Goal: Task Accomplishment & Management: Complete application form

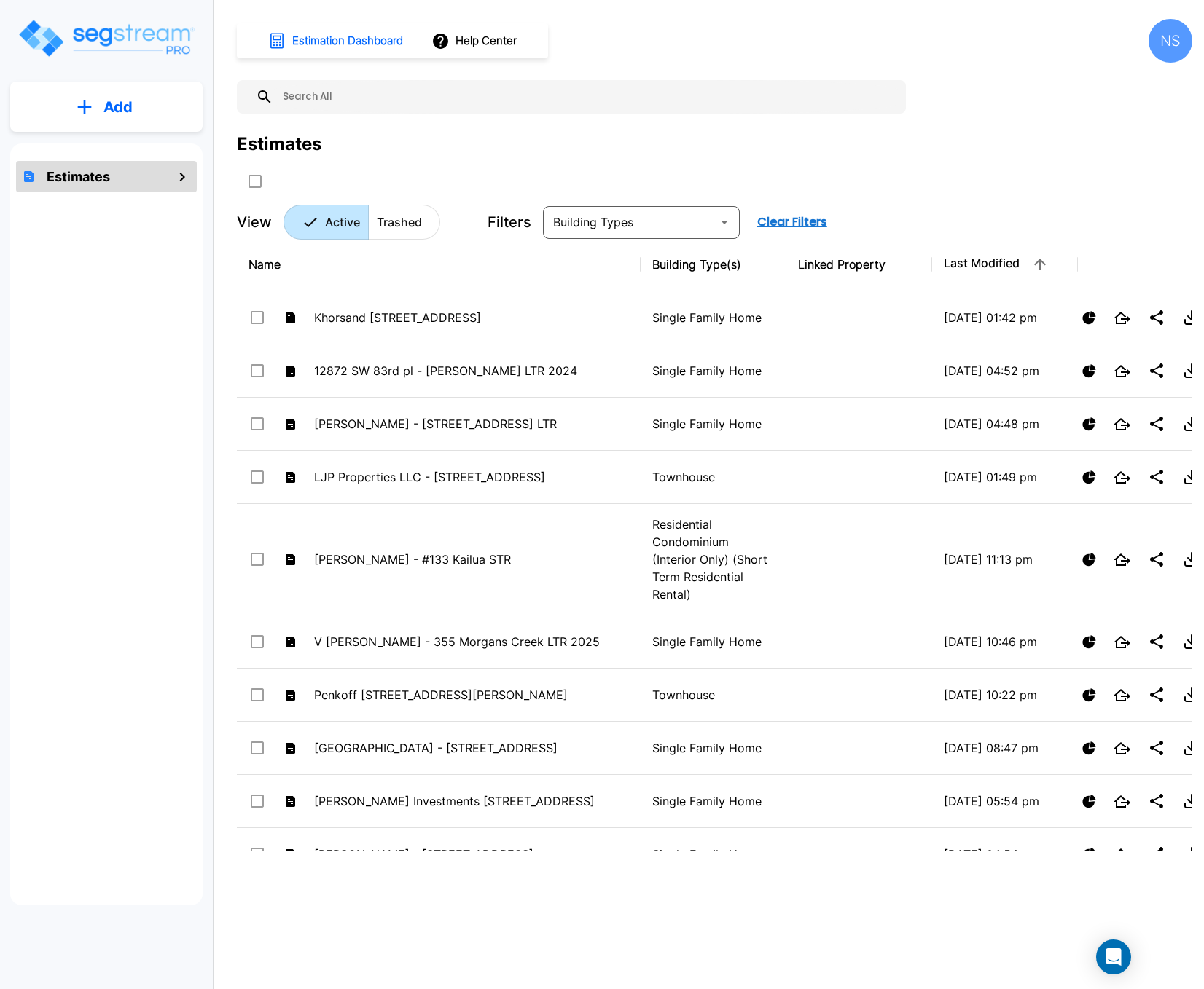
click at [114, 99] on p "Add" at bounding box center [118, 107] width 29 height 22
click at [104, 135] on button "Add Estimate" at bounding box center [106, 147] width 108 height 29
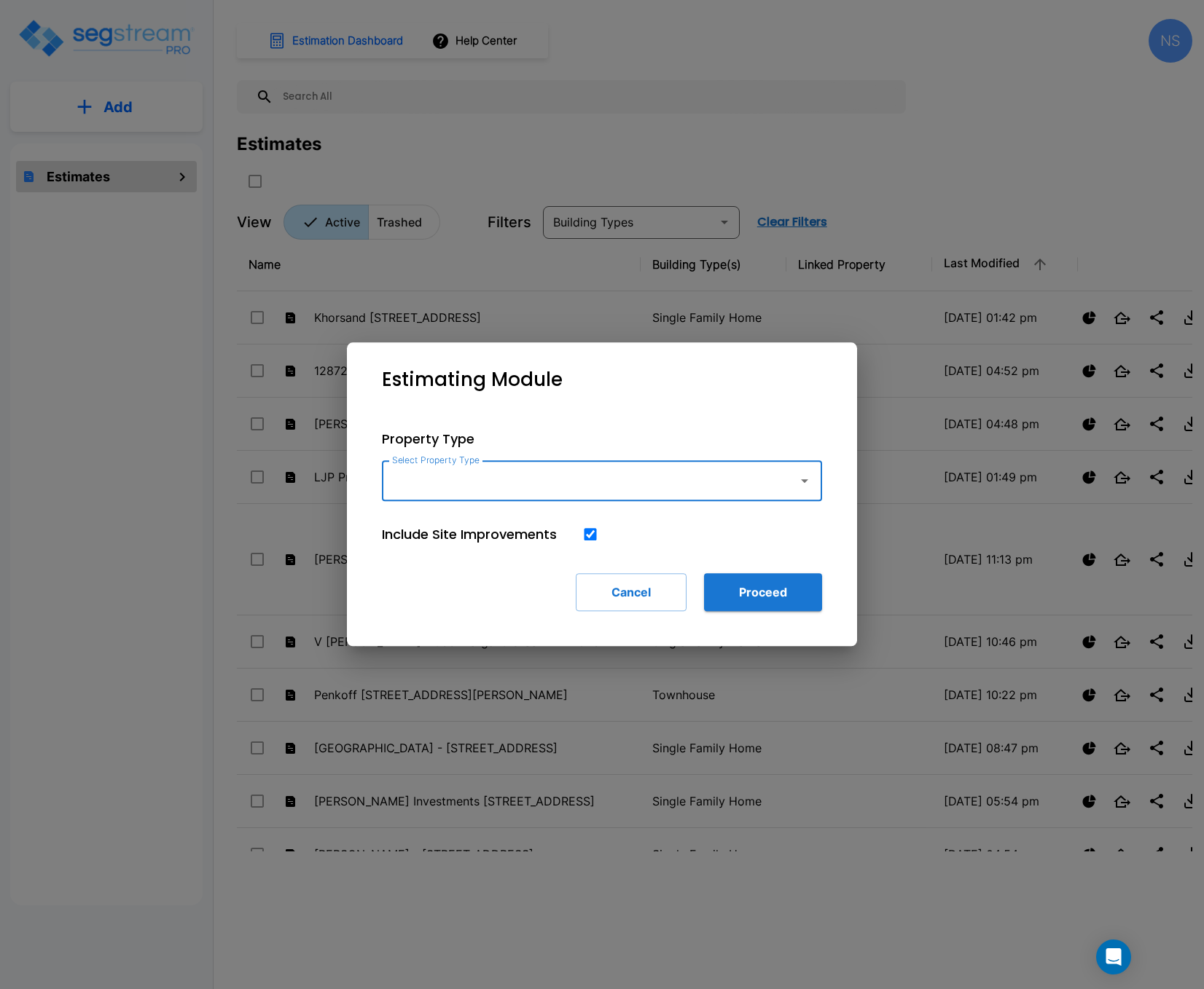
click at [582, 490] on input "Select Property Type" at bounding box center [586, 481] width 395 height 28
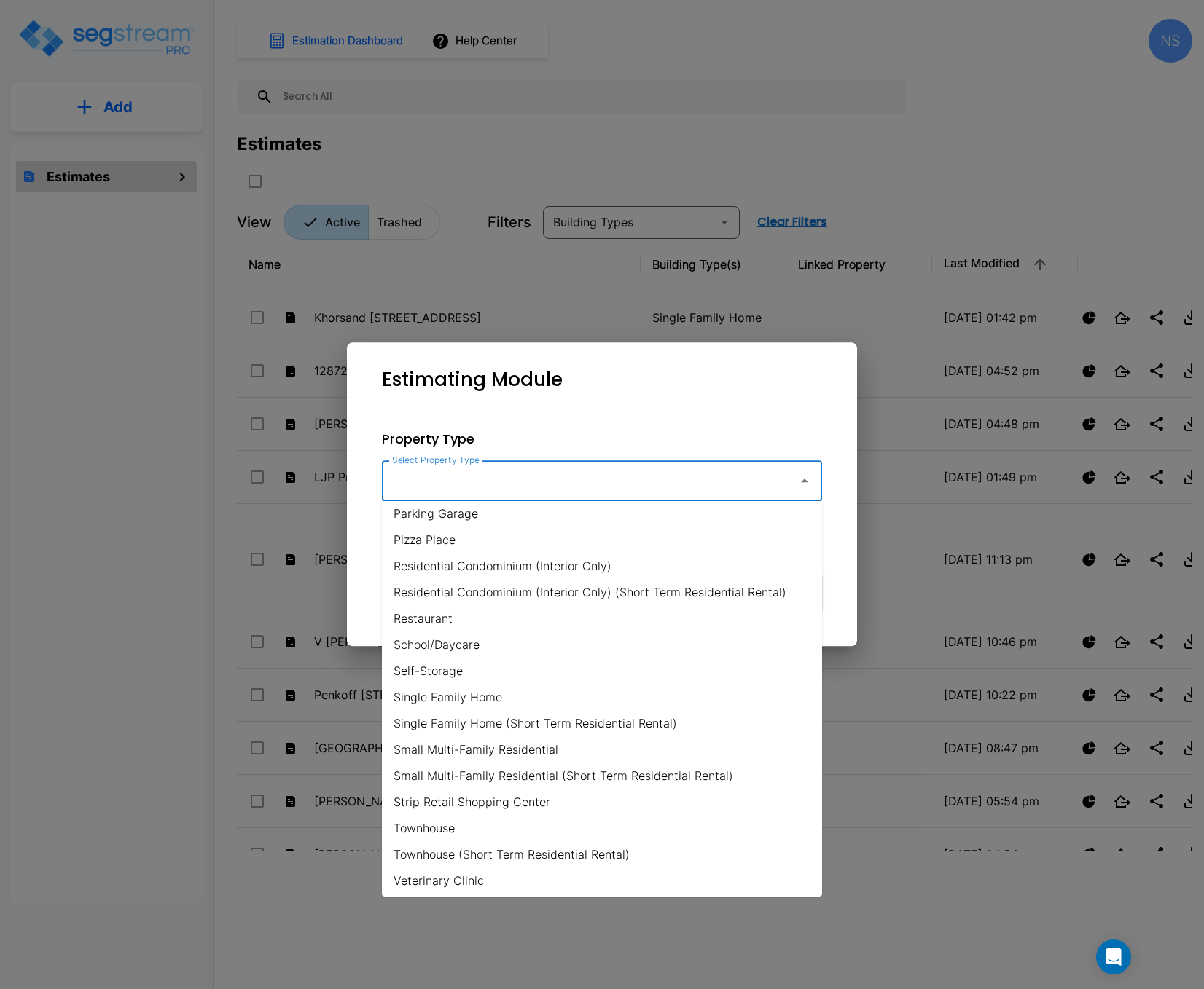
scroll to position [927, 0]
click at [490, 746] on li "Small Multi-Family Residential" at bounding box center [601, 747] width 440 height 26
type input "Small Multi-Family Residential"
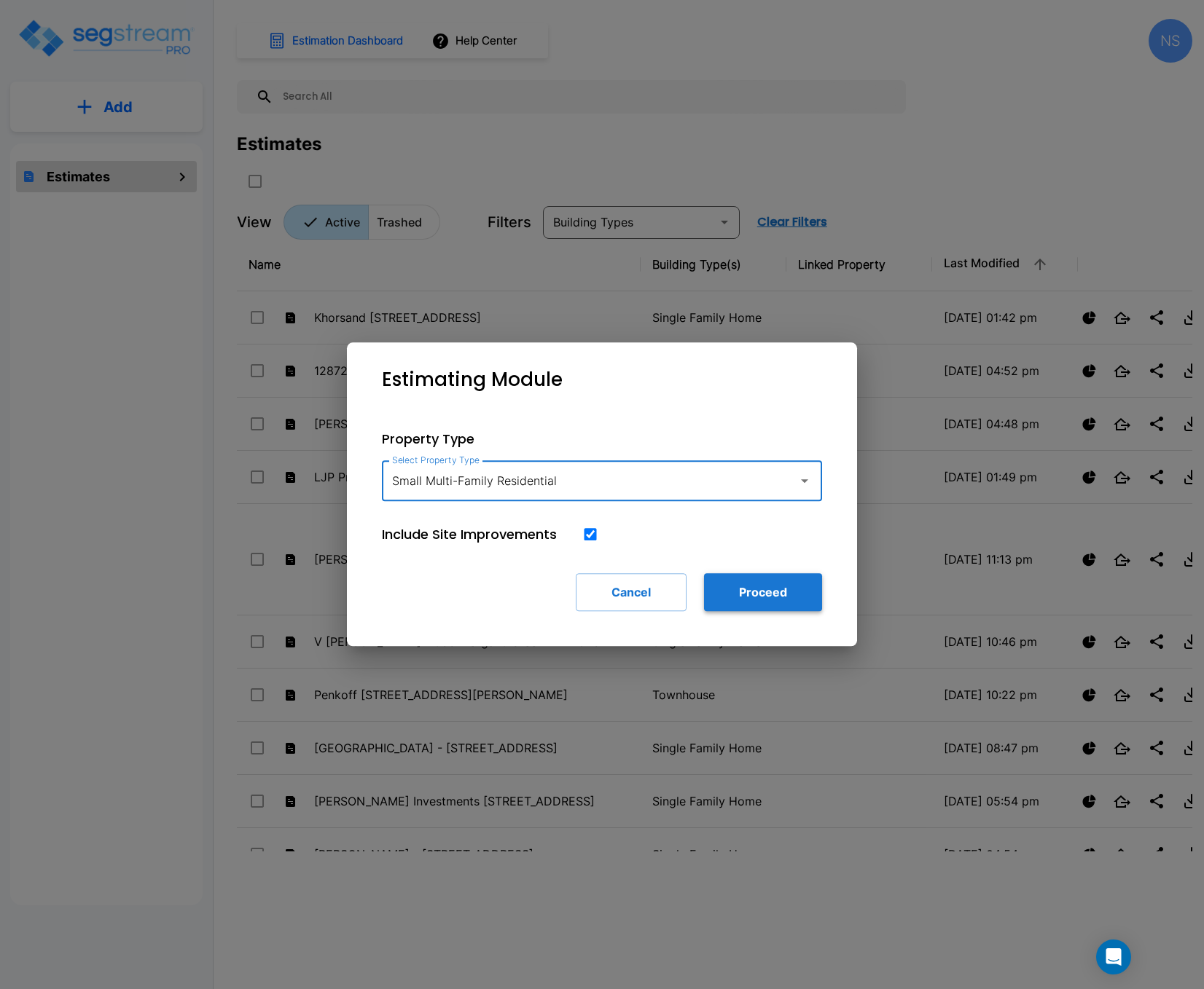
click at [763, 598] on button "Proceed" at bounding box center [763, 592] width 118 height 38
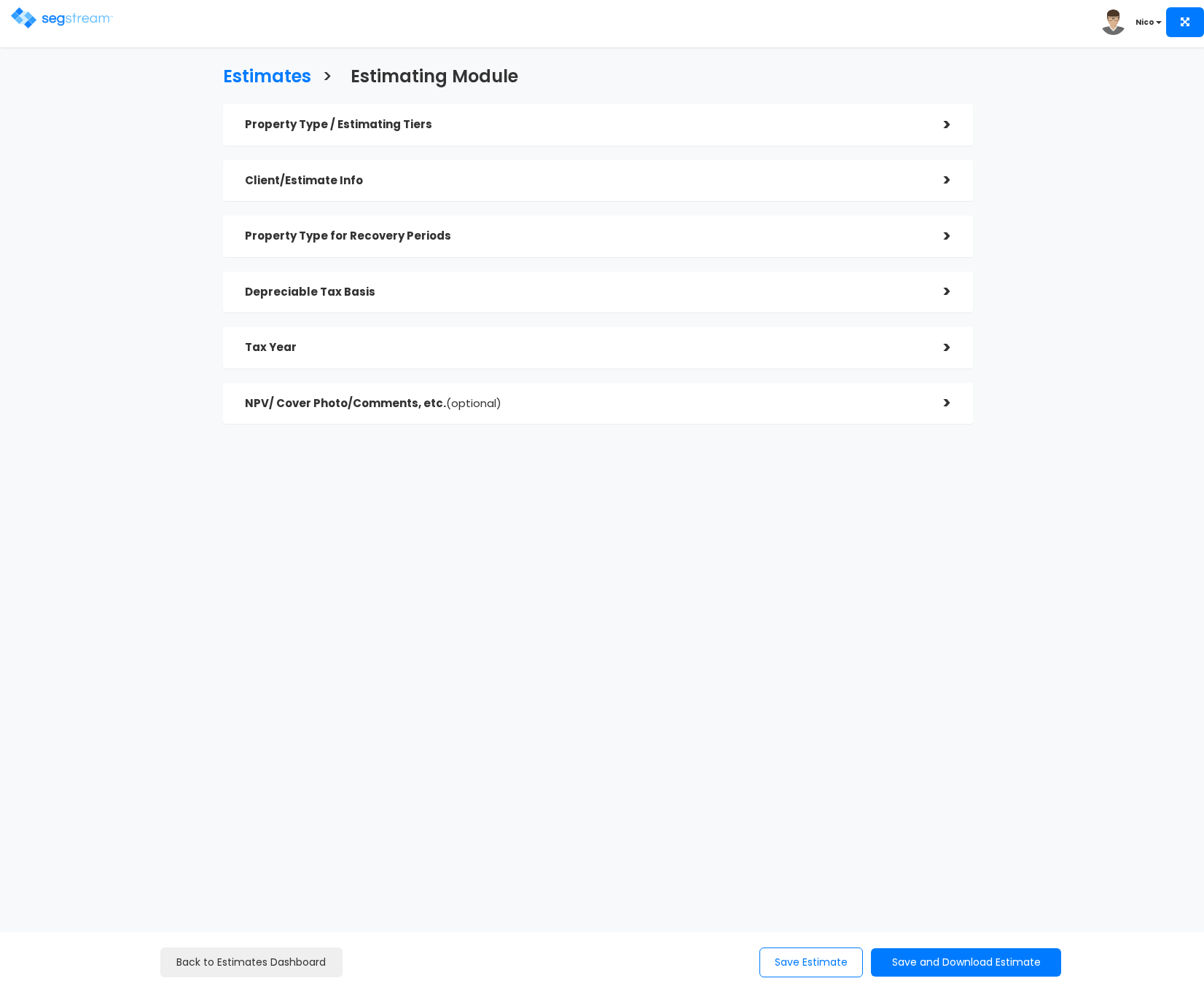
checkbox input "true"
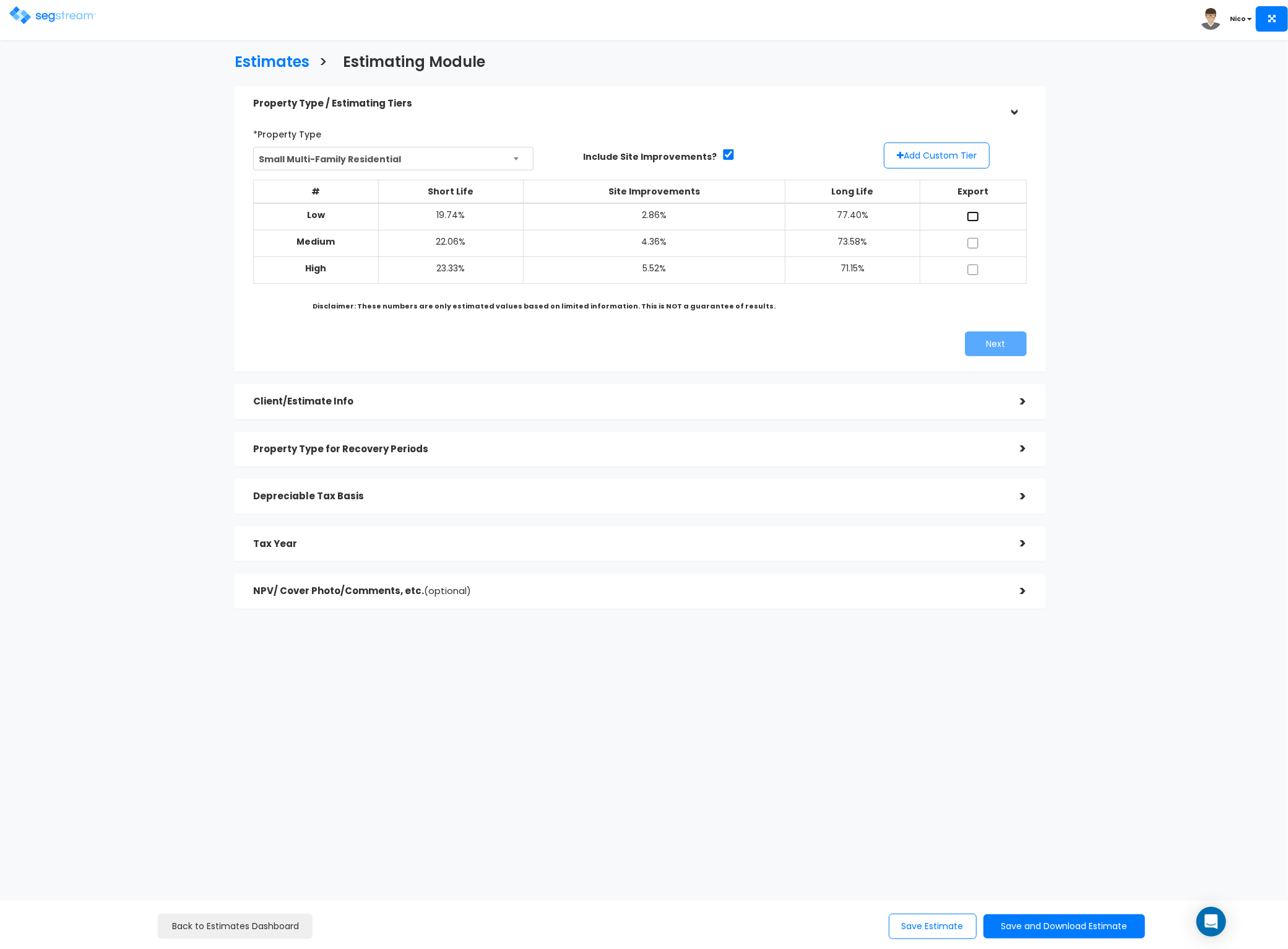
click at [978, 217] on input "checkbox" at bounding box center [973, 216] width 12 height 10
checkbox input "true"
click at [974, 238] on input "checkbox" at bounding box center [973, 243] width 12 height 10
checkbox input "true"
click at [972, 274] on input "checkbox" at bounding box center [973, 269] width 12 height 10
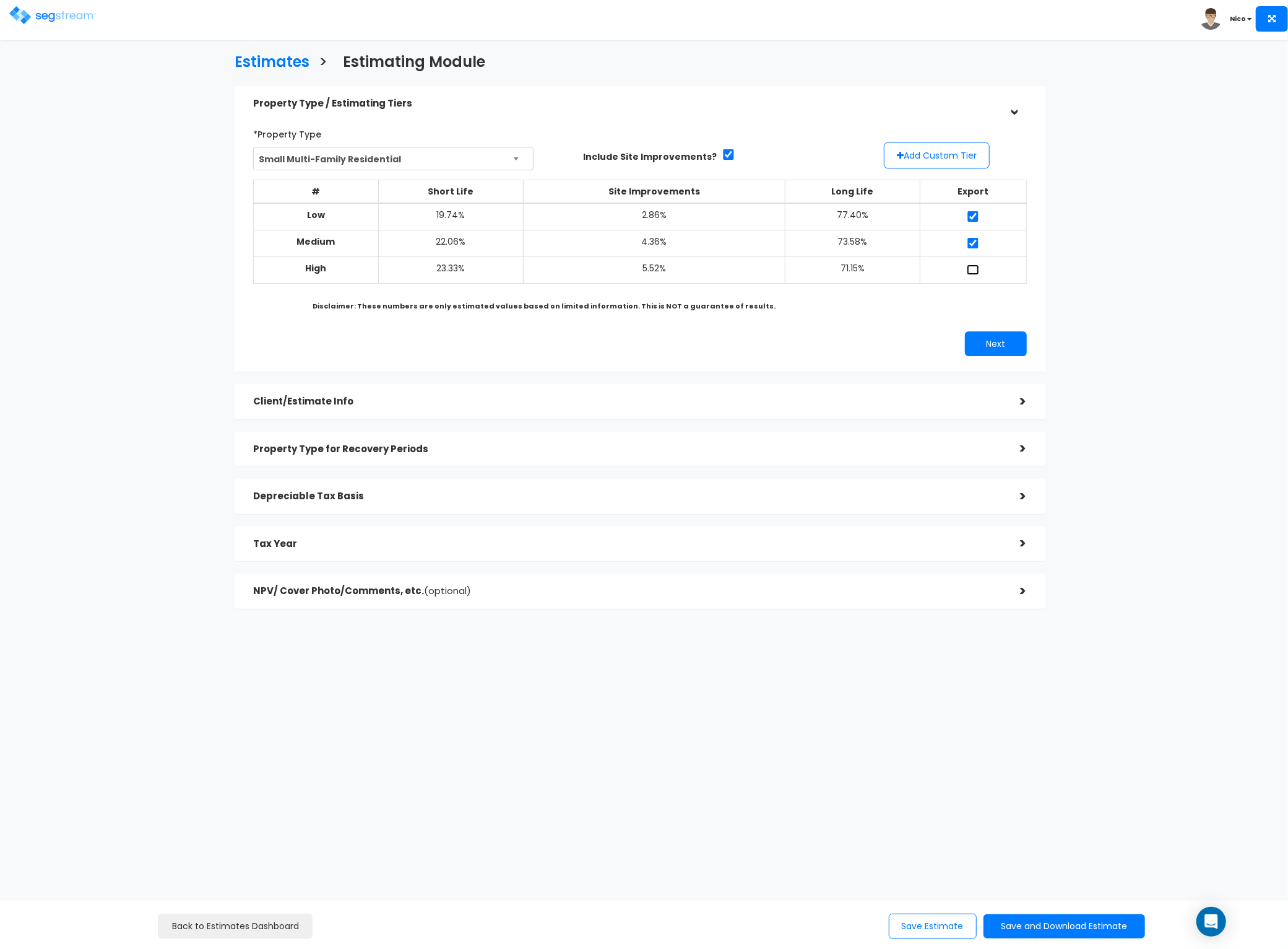
checkbox input "true"
click at [954, 162] on button "Add Custom Tier" at bounding box center [937, 155] width 106 height 26
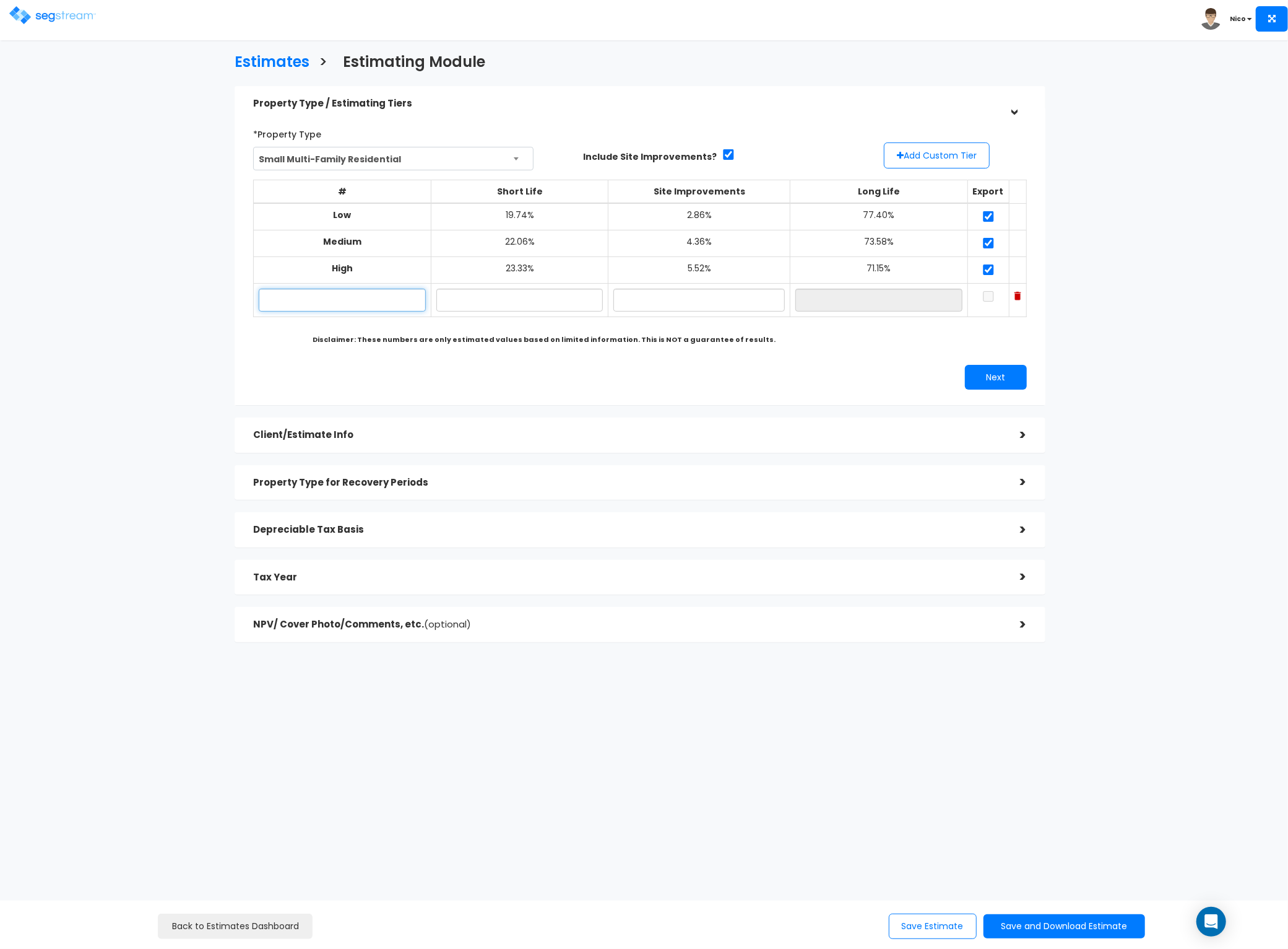
click at [319, 302] on input "text" at bounding box center [343, 300] width 168 height 23
type input "515 N 600 E Triplex - Atki - 2025 Smart"
type input "2"
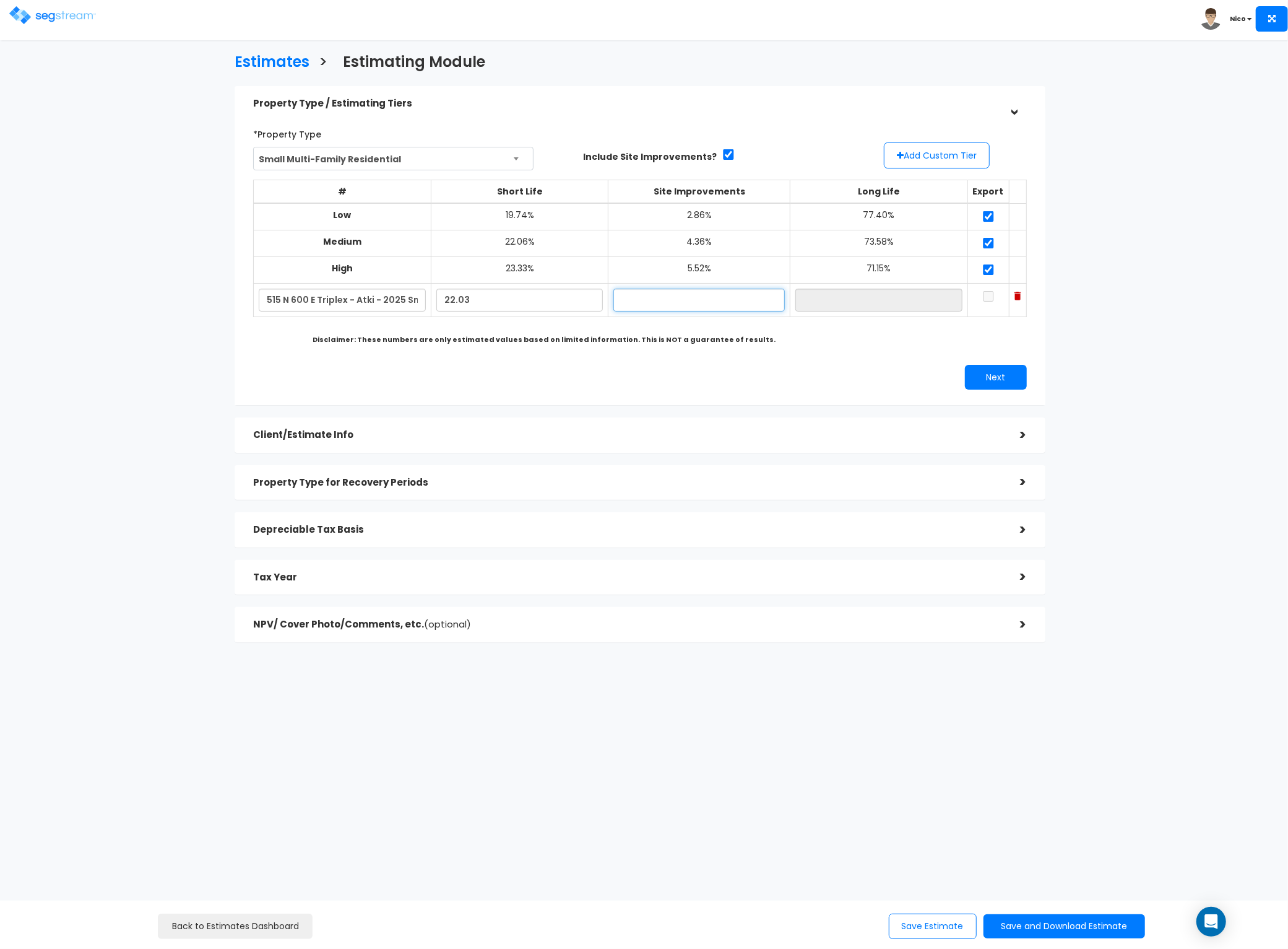
type input "22.03%"
type input "4.04%"
type input "73.93%"
click at [983, 291] on input "checkbox" at bounding box center [989, 296] width 12 height 10
checkbox input "true"
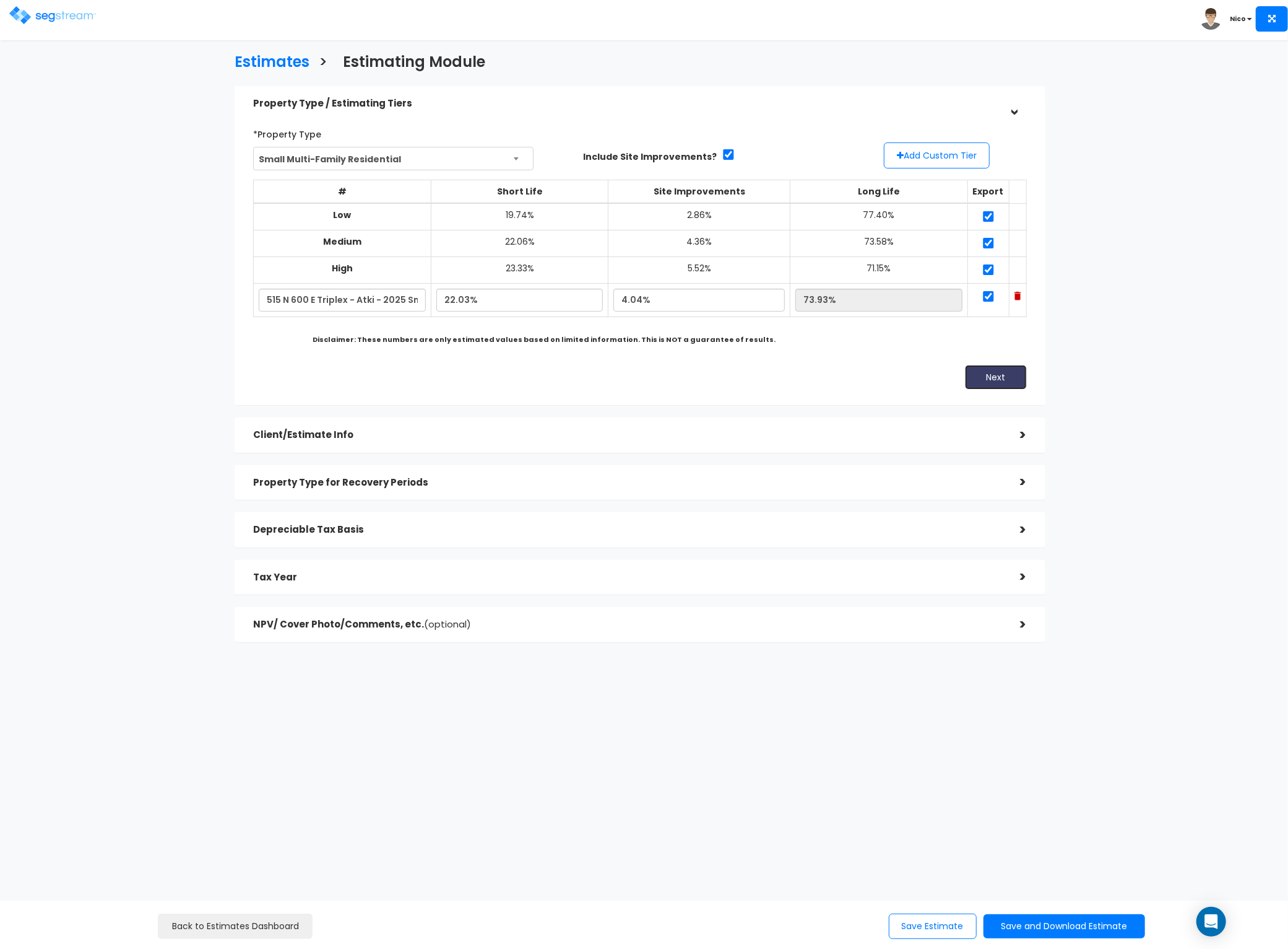
click at [1003, 385] on button "Next" at bounding box center [996, 377] width 62 height 25
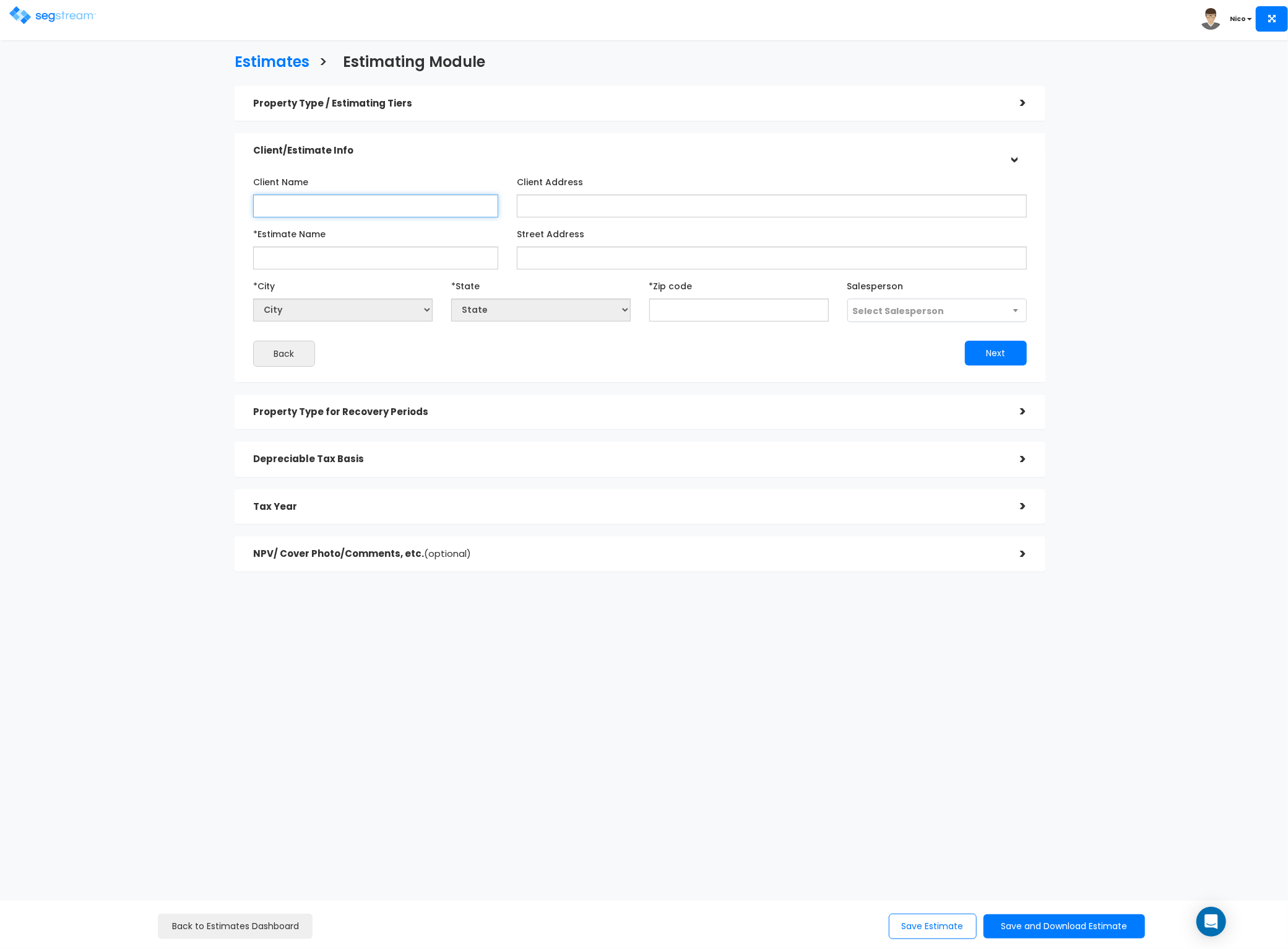
click at [311, 200] on input "Client Name" at bounding box center [376, 205] width 246 height 23
type input "[PERSON_NAME]"
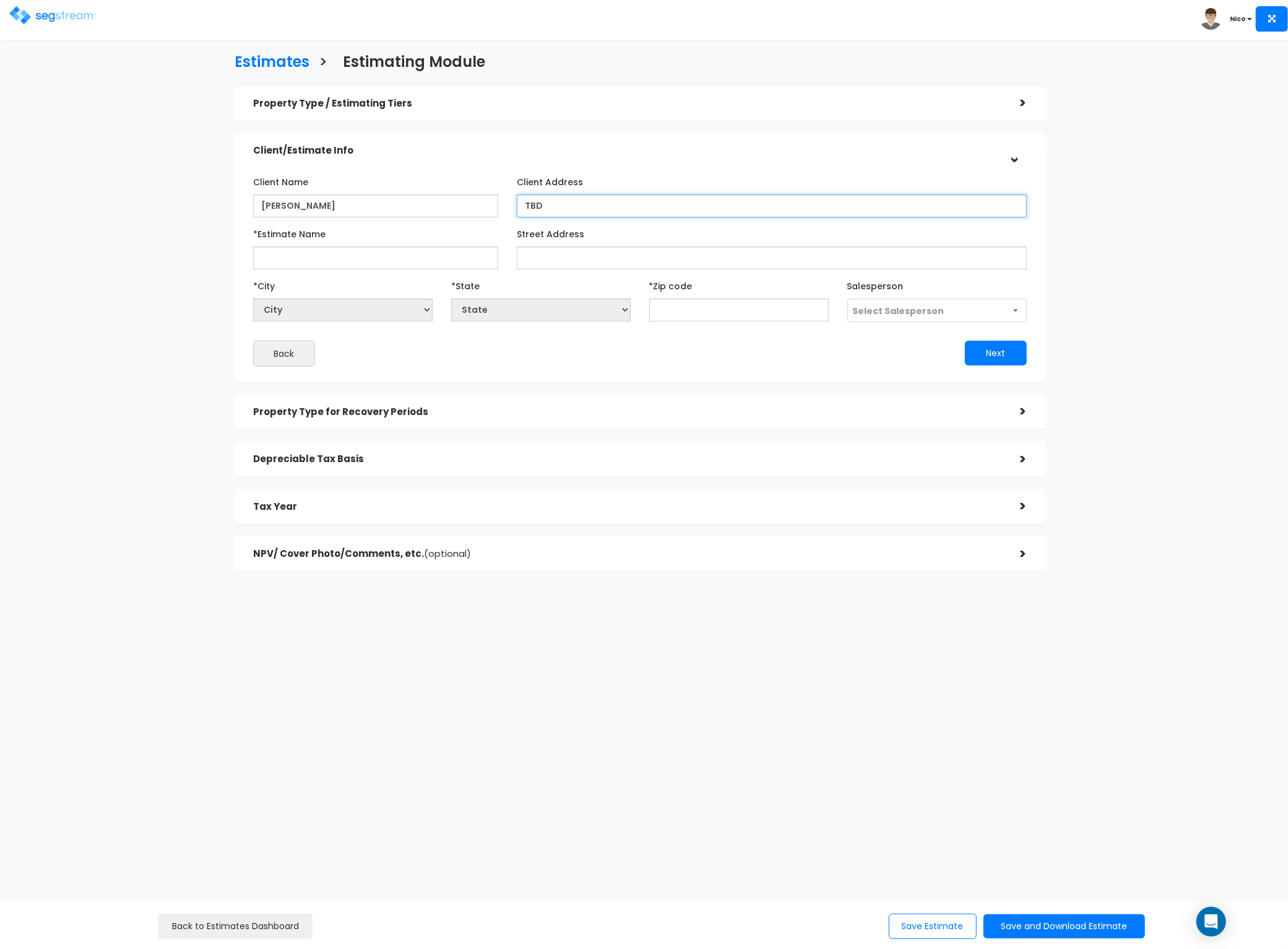
type input "TBD"
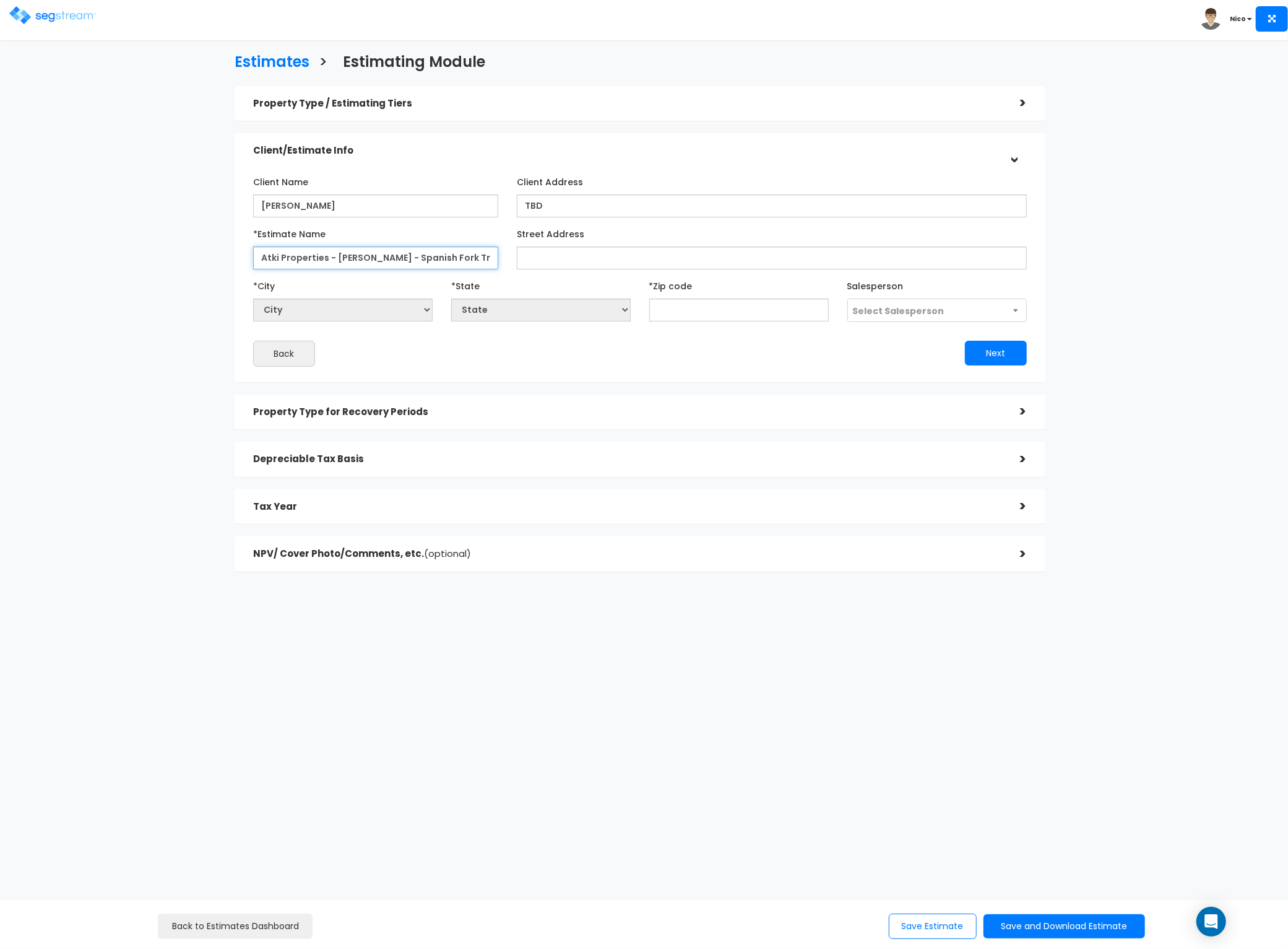
type input "Atki Properties - [PERSON_NAME] - Spanish Fork Triplex"
type input "515 N 600 E"
click at [729, 304] on input "text" at bounding box center [739, 310] width 180 height 23
type input "8466"
select select "UT"
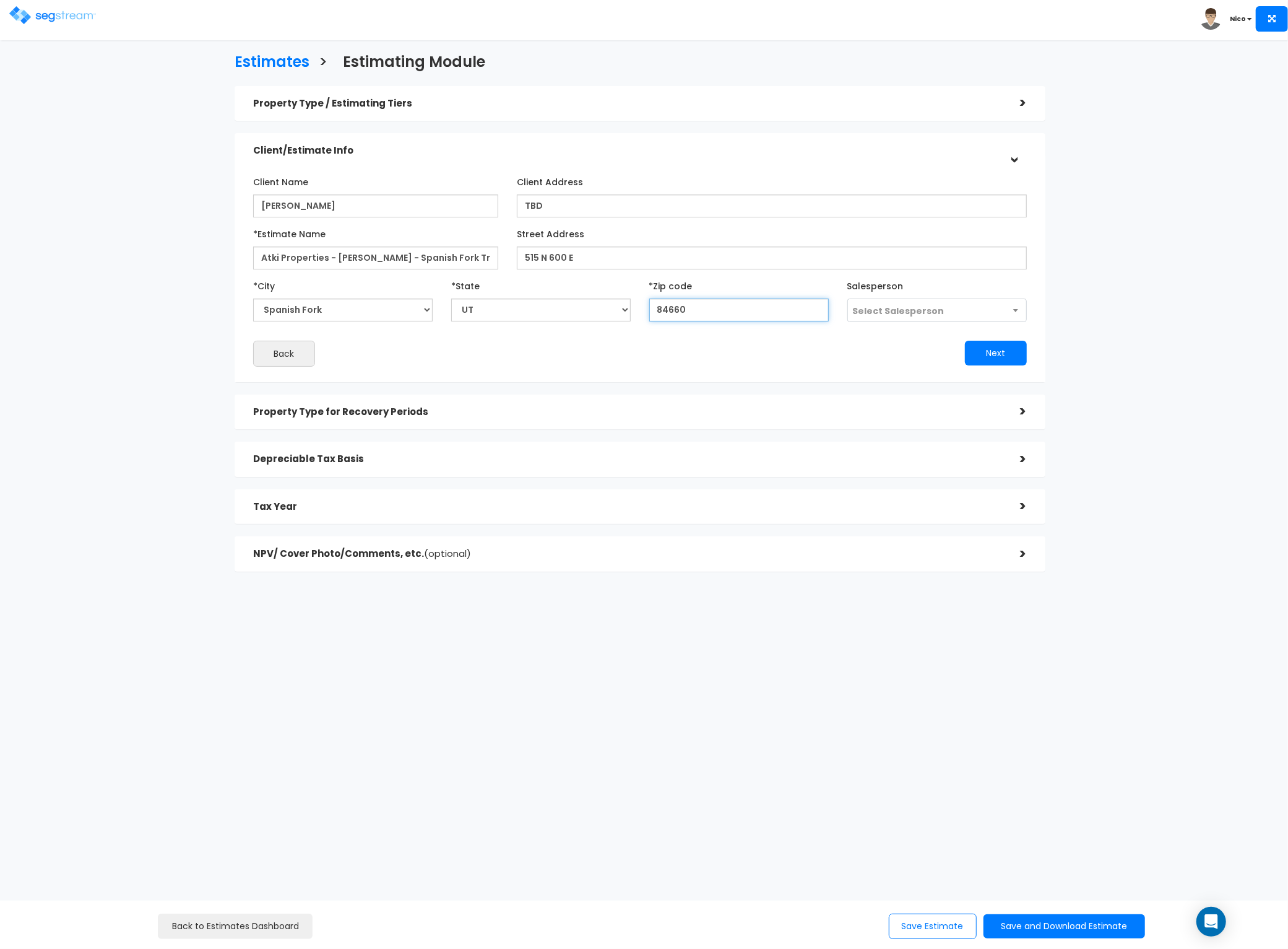
type input "84660"
click at [827, 353] on div "Next" at bounding box center [838, 353] width 396 height 25
click at [918, 310] on span "Select Salesperson" at bounding box center [899, 311] width 92 height 12
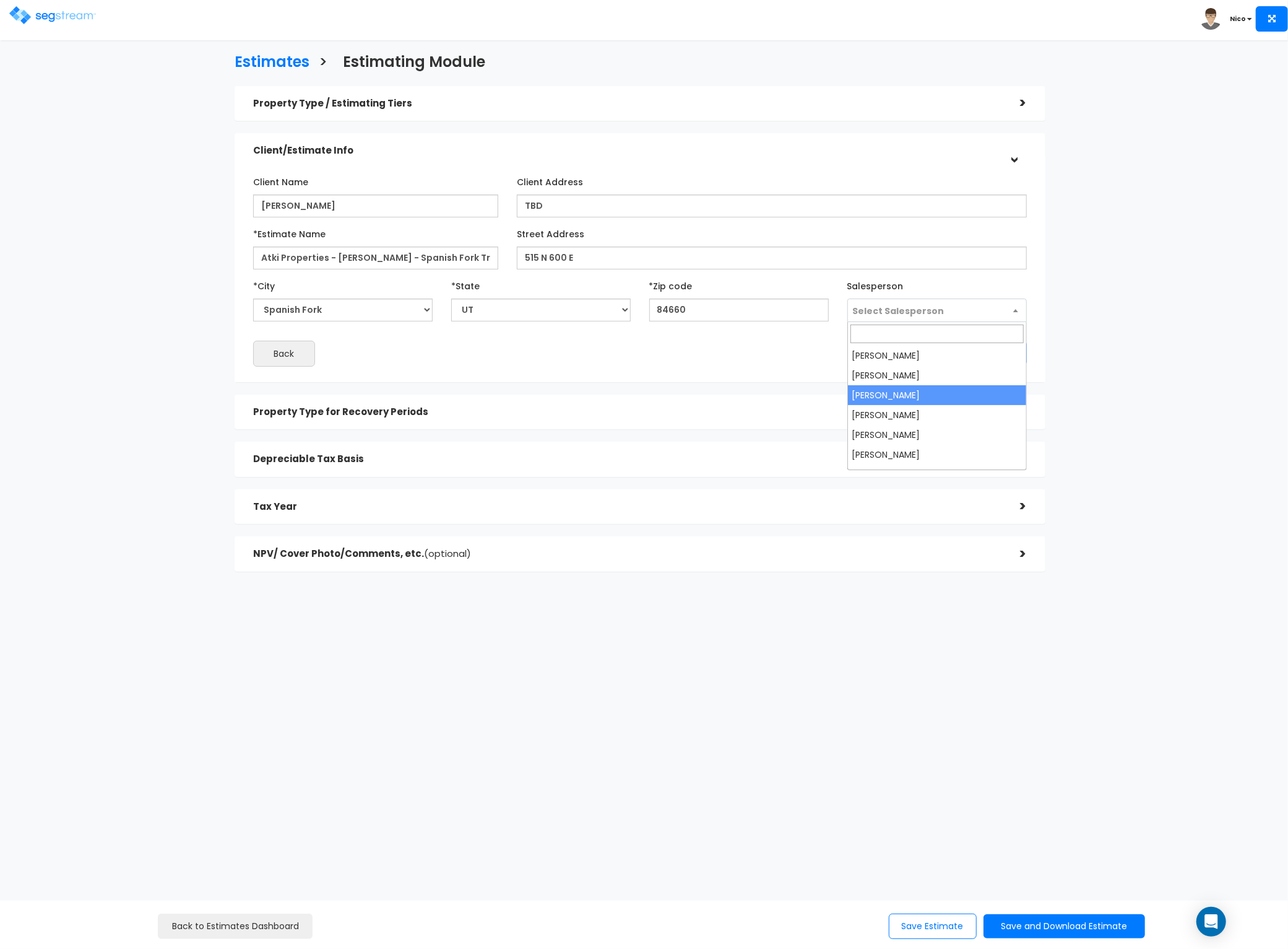
select select "173"
click at [1001, 355] on button "Next" at bounding box center [996, 353] width 62 height 25
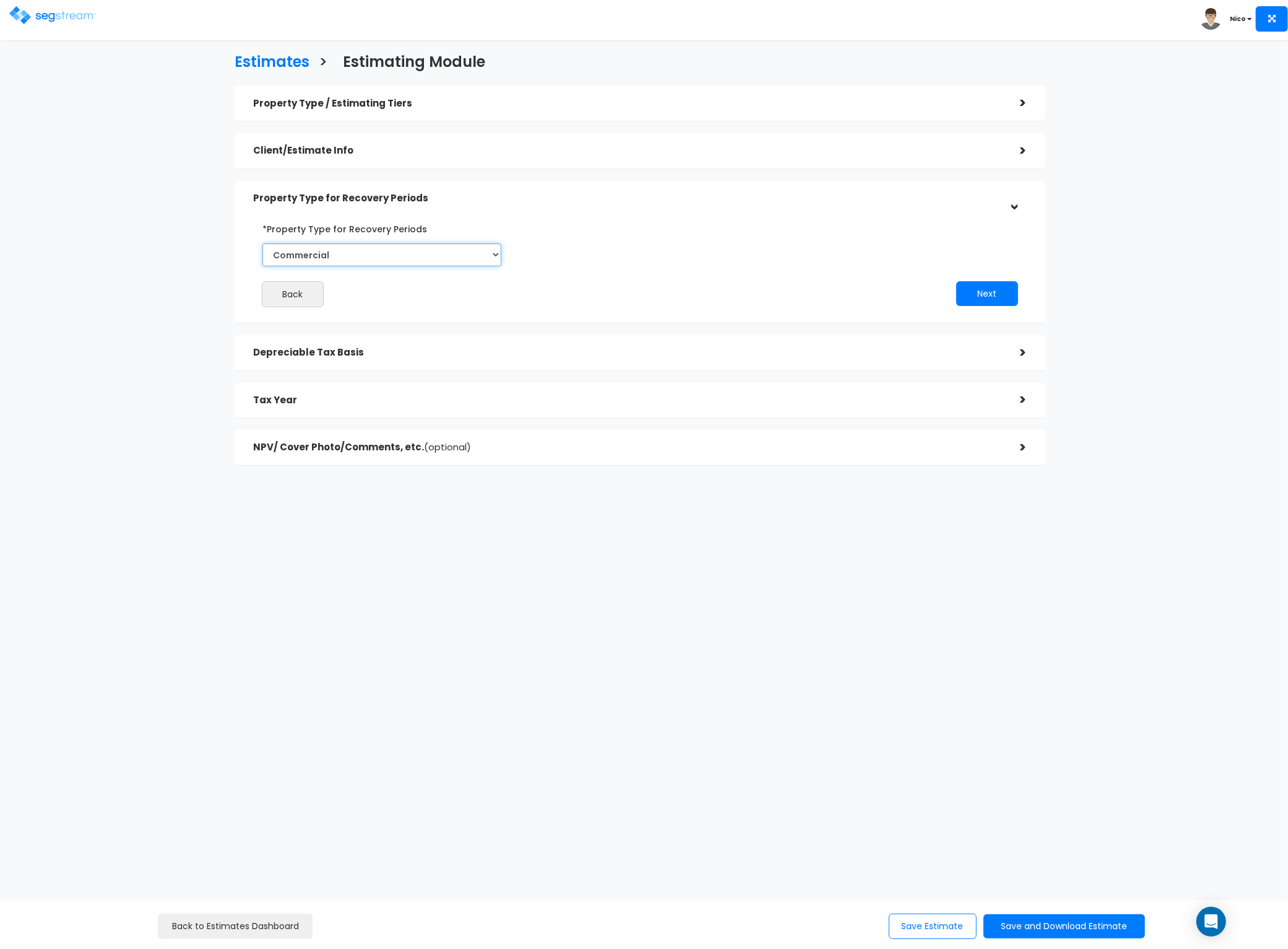
click at [438, 253] on select "Commercial Residential" at bounding box center [382, 255] width 239 height 23
select select "Residential"
click at [262, 244] on select "Commercial Residential" at bounding box center [382, 255] width 239 height 23
click at [990, 299] on button "Next" at bounding box center [987, 294] width 62 height 25
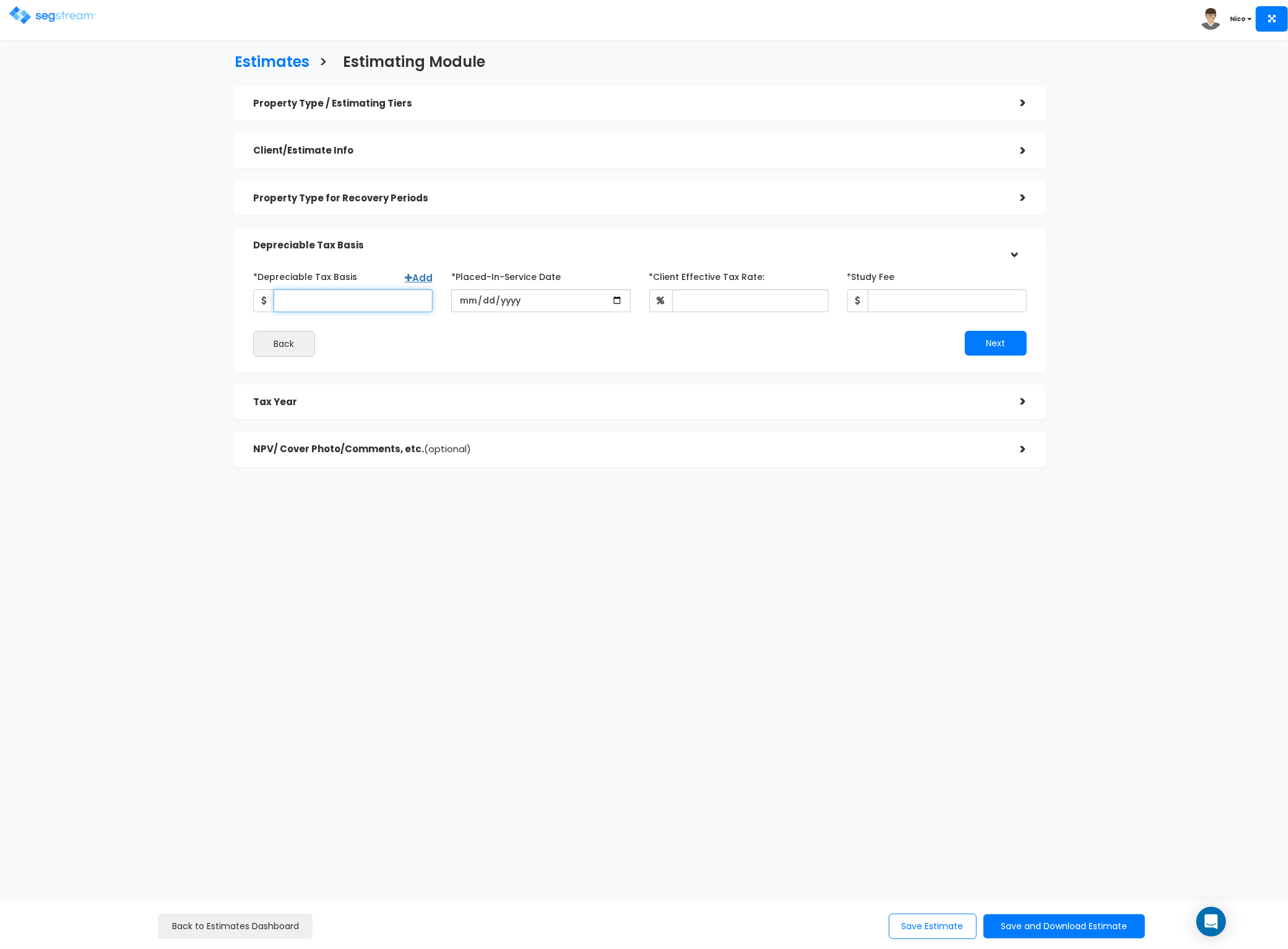
click at [353, 300] on input "*Depreciable Tax Basis" at bounding box center [353, 301] width 159 height 23
